Goal: Task Accomplishment & Management: Manage account settings

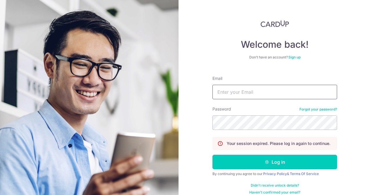
type input "[EMAIL_ADDRESS][DOMAIN_NAME]"
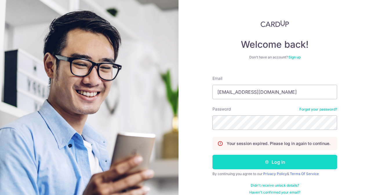
click at [261, 165] on button "Log in" at bounding box center [275, 162] width 125 height 15
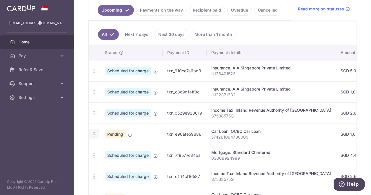
click at [94, 136] on icon "button" at bounding box center [94, 135] width 6 height 6
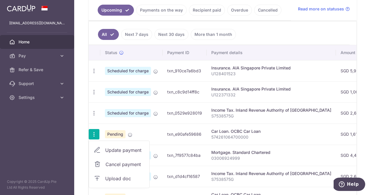
click at [117, 178] on span "Upload doc" at bounding box center [124, 178] width 39 height 7
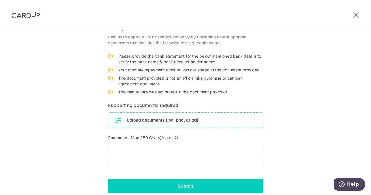
click at [142, 123] on input "file" at bounding box center [185, 120] width 155 height 15
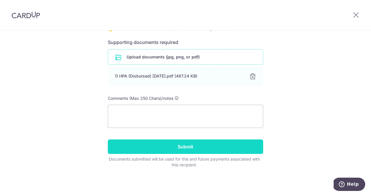
scroll to position [166, 0]
click at [182, 149] on input "Submit" at bounding box center [185, 147] width 155 height 15
